Goal: Transaction & Acquisition: Purchase product/service

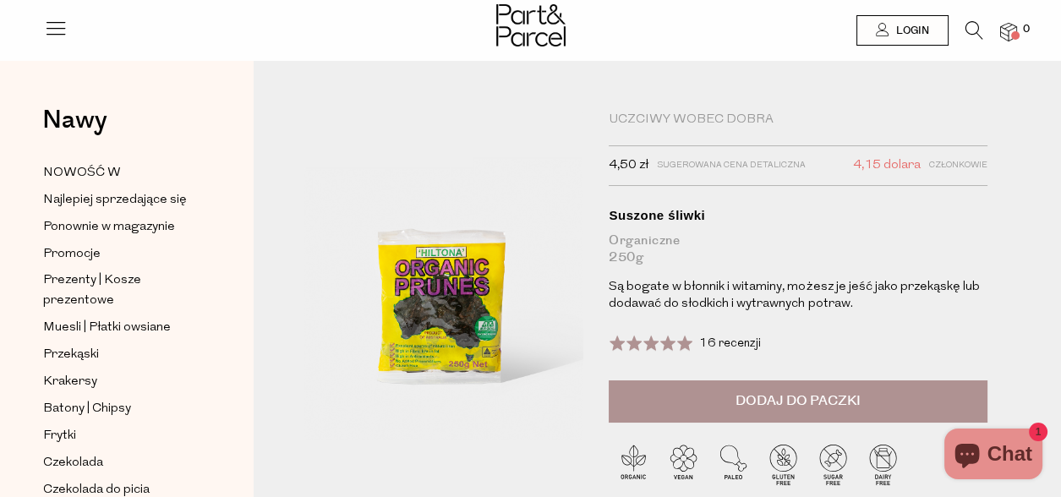
click at [1017, 102] on div "Suszone owoce Uczciwy wobec dobra 4,50 zł Sugerowana cena detaliczna 4,15 dolar…" at bounding box center [657, 322] width 807 height 473
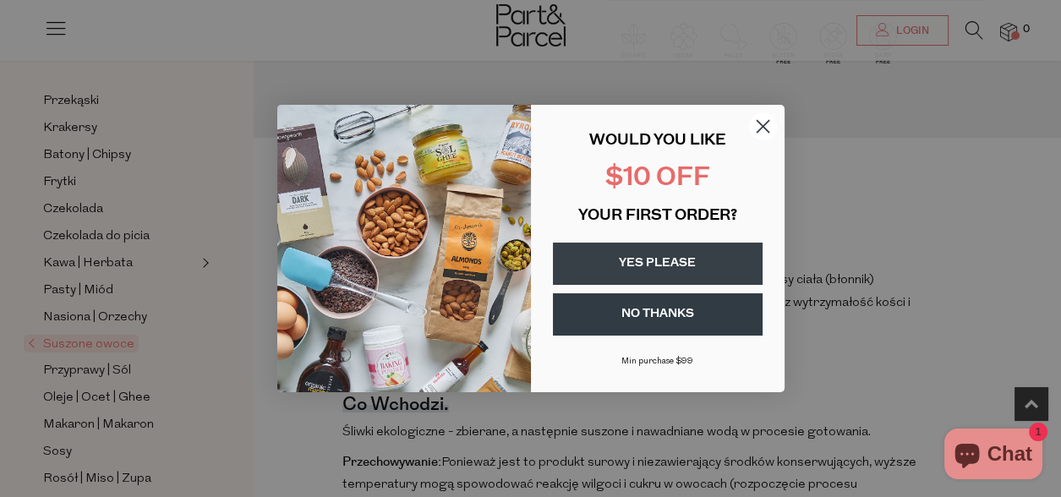
scroll to position [592, 0]
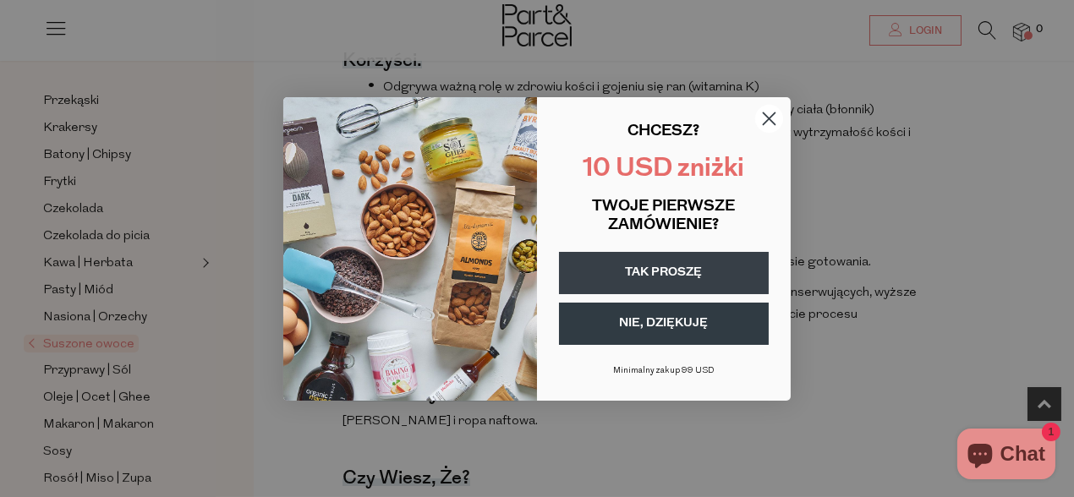
click at [770, 110] on circle "Zamknij okno dialogowe" at bounding box center [769, 118] width 28 height 28
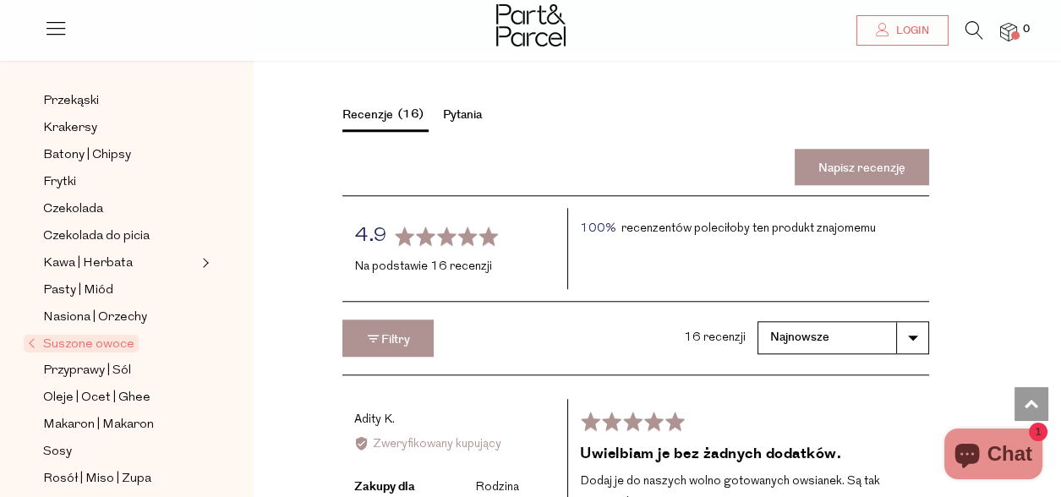
scroll to position [2198, 0]
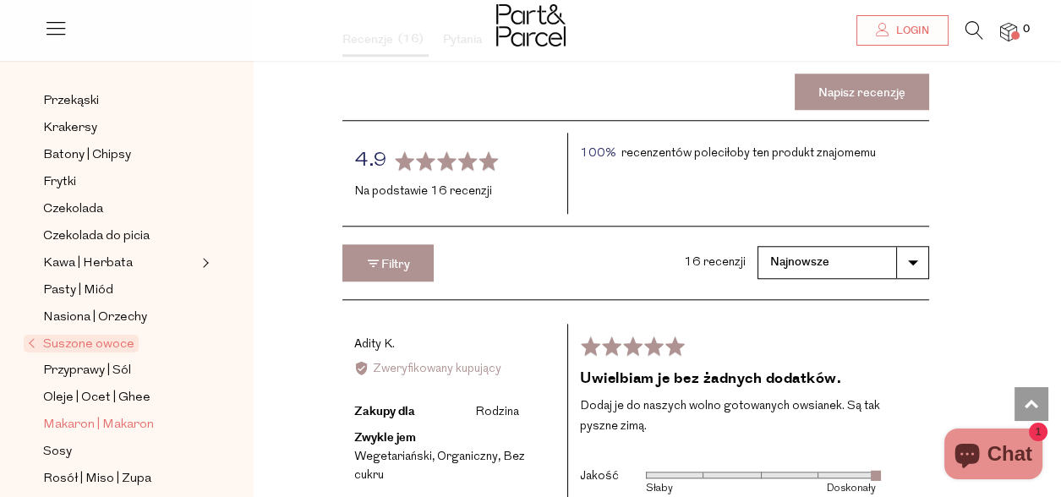
click at [132, 419] on font "Makaron | Makaron" at bounding box center [98, 425] width 111 height 13
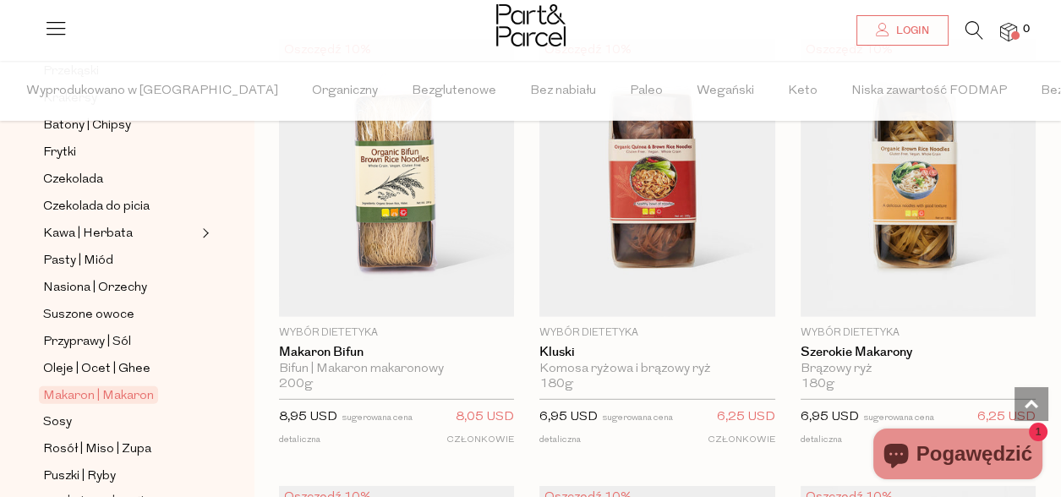
scroll to position [6848, 0]
